Goal: Information Seeking & Learning: Learn about a topic

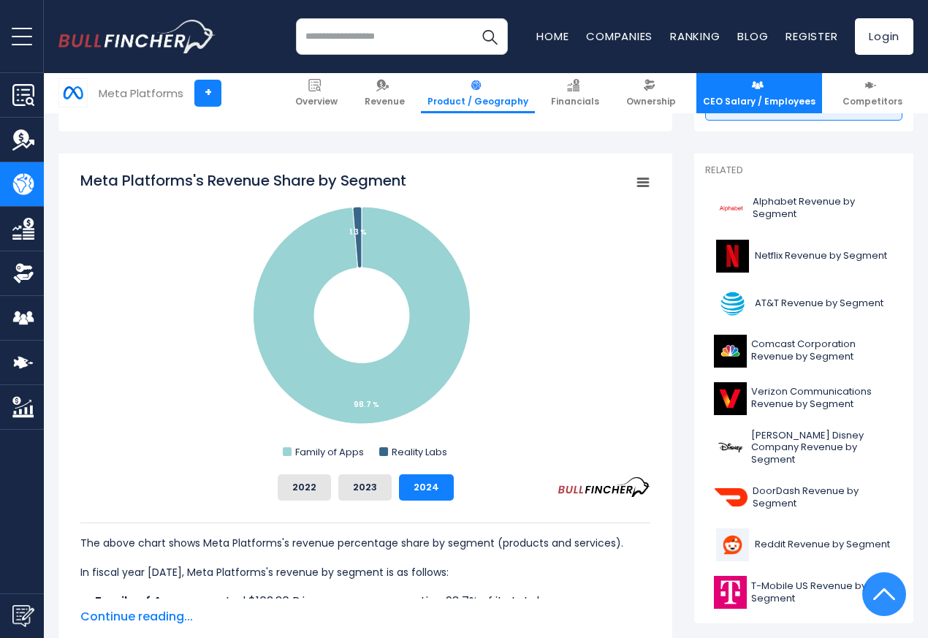
scroll to position [526, 0]
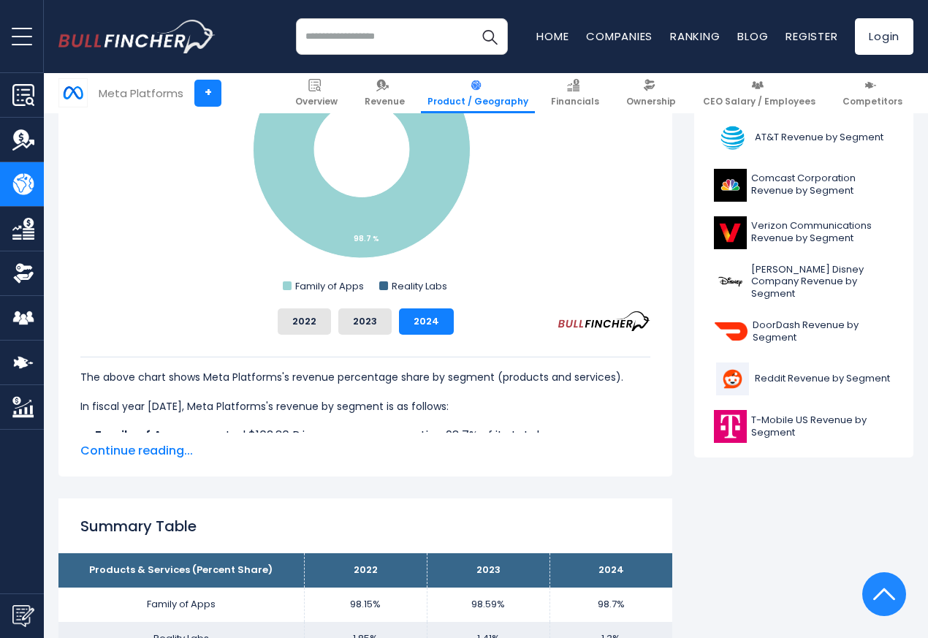
scroll to position [526, 0]
